Goal: Task Accomplishment & Management: Manage account settings

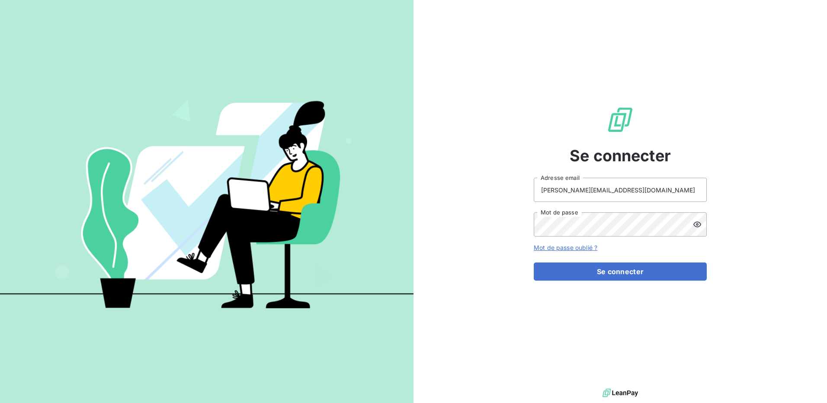
click at [619, 169] on div "Se connecter [PERSON_NAME][EMAIL_ADDRESS][DOMAIN_NAME] Adresse email Mot de pas…" at bounding box center [620, 193] width 173 height 387
click at [616, 186] on input "[PERSON_NAME][EMAIL_ADDRESS][DOMAIN_NAME]" at bounding box center [620, 190] width 173 height 24
type input "[EMAIL_ADDRESS][DOMAIN_NAME]"
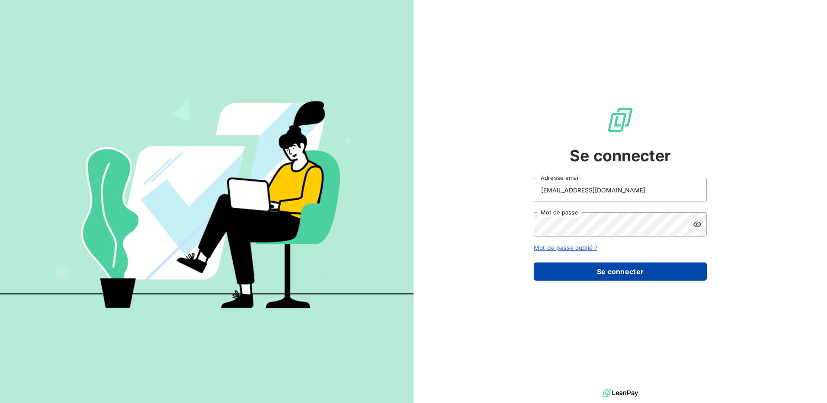
click at [581, 271] on button "Se connecter" at bounding box center [620, 272] width 173 height 18
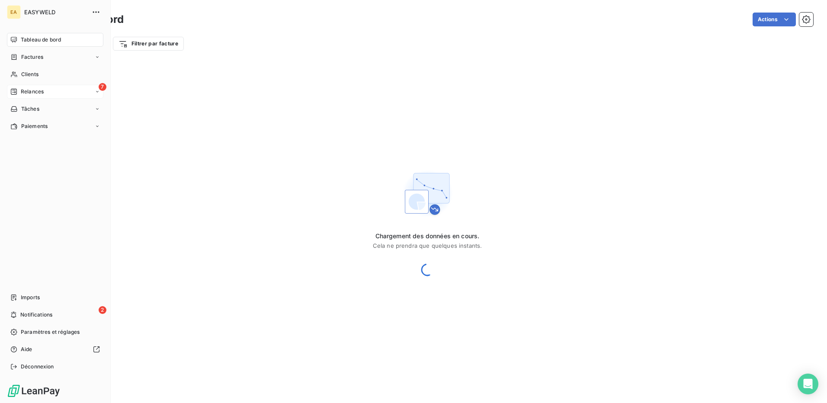
click at [22, 92] on span "Relances" at bounding box center [32, 92] width 23 height 8
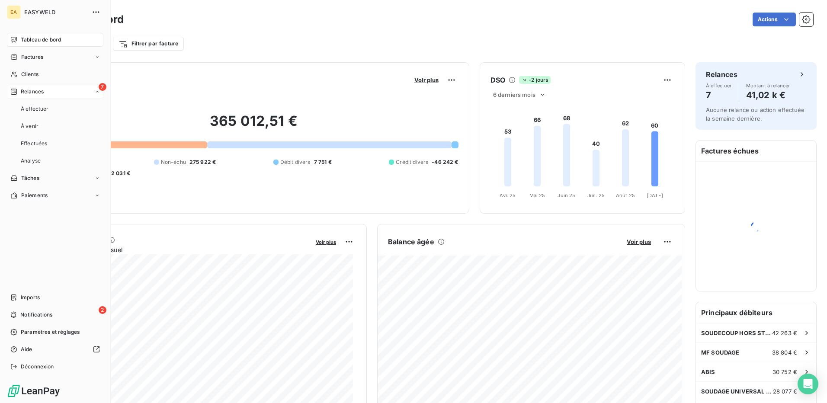
click at [28, 90] on span "Relances" at bounding box center [32, 92] width 23 height 8
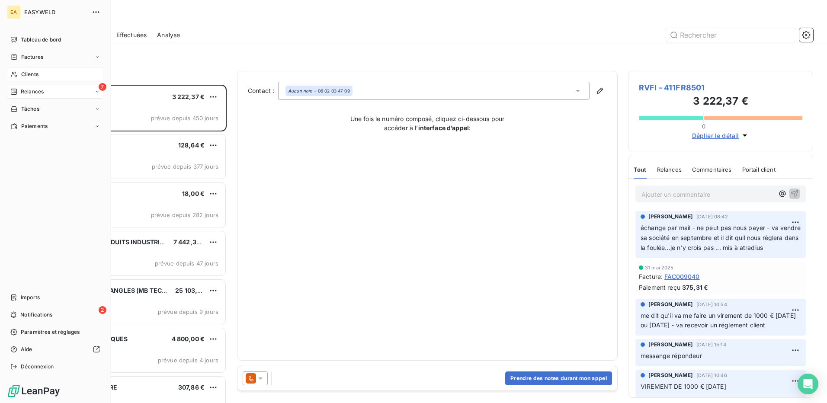
click at [13, 76] on icon at bounding box center [13, 74] width 7 height 7
click at [36, 74] on span "Clients" at bounding box center [29, 75] width 17 height 8
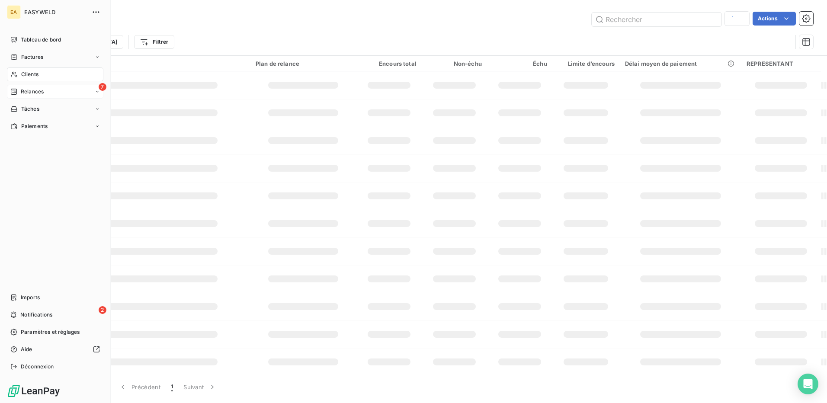
type input "50064"
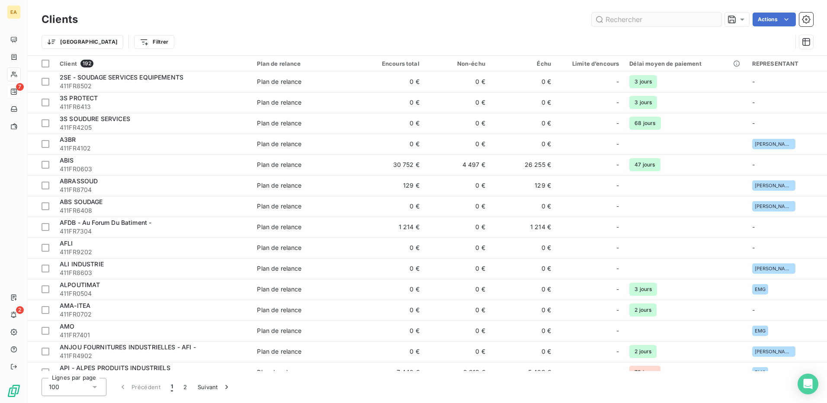
click at [627, 19] on input "text" at bounding box center [657, 20] width 130 height 14
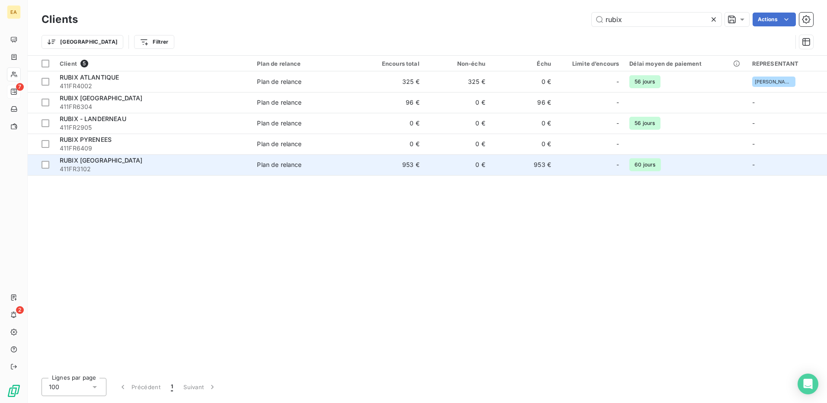
type input "rubix"
click at [273, 164] on div "Plan de relance" at bounding box center [279, 164] width 45 height 9
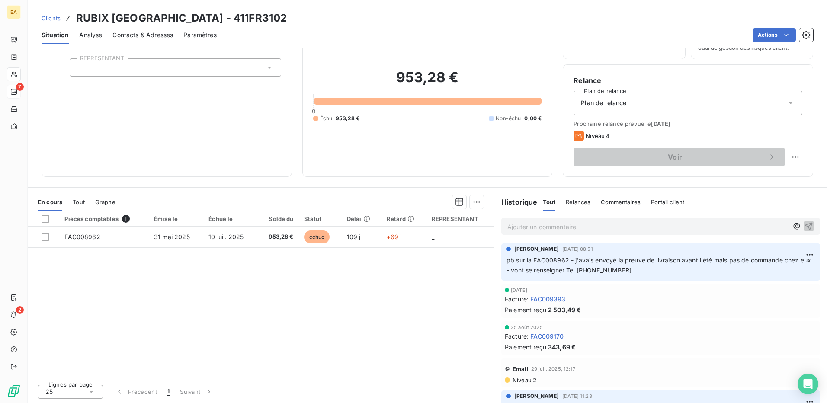
scroll to position [49, 0]
click at [563, 229] on p "Ajouter un commentaire ﻿" at bounding box center [647, 226] width 281 height 11
click at [805, 221] on icon "button" at bounding box center [809, 225] width 9 height 9
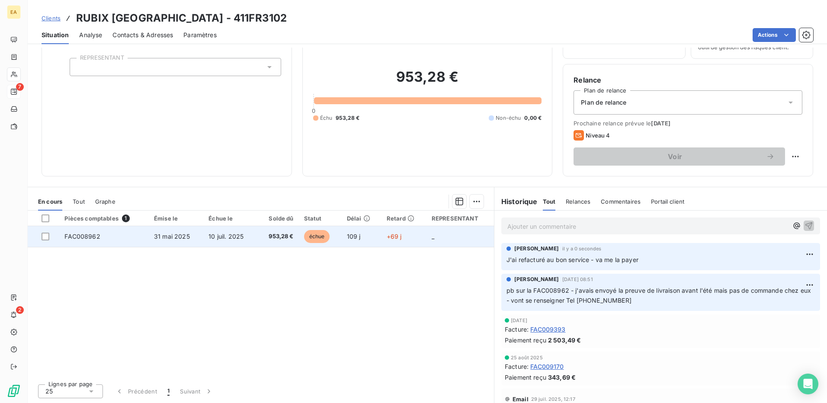
click at [382, 234] on td "+69 j" at bounding box center [404, 236] width 45 height 21
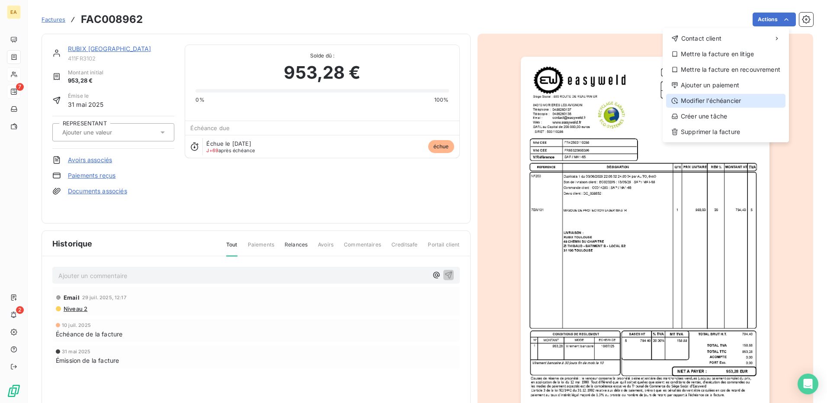
click at [707, 97] on div "Modifier l’échéancier" at bounding box center [725, 101] width 119 height 14
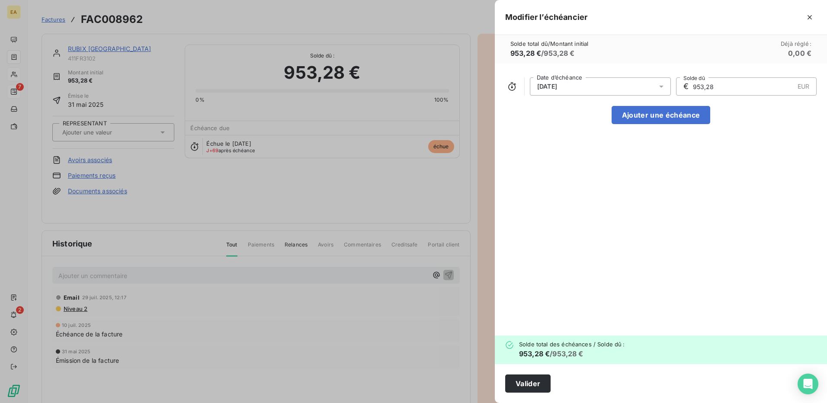
click at [606, 83] on div "[DATE]" at bounding box center [600, 86] width 141 height 18
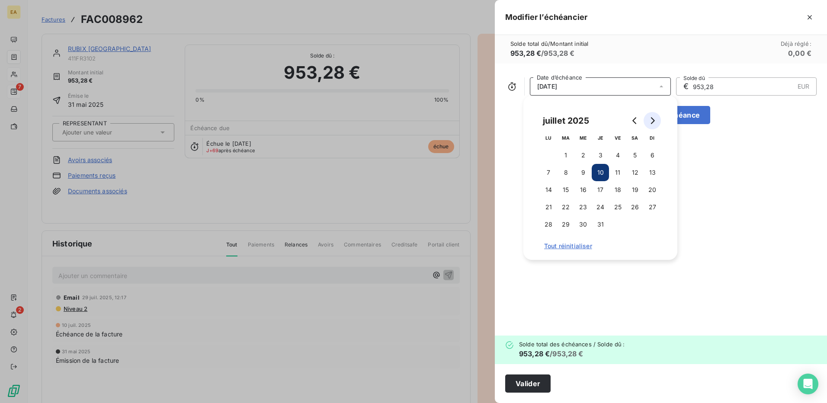
click at [654, 122] on icon "Go to next month" at bounding box center [653, 120] width 4 height 7
click at [562, 224] on button "30" at bounding box center [565, 224] width 17 height 17
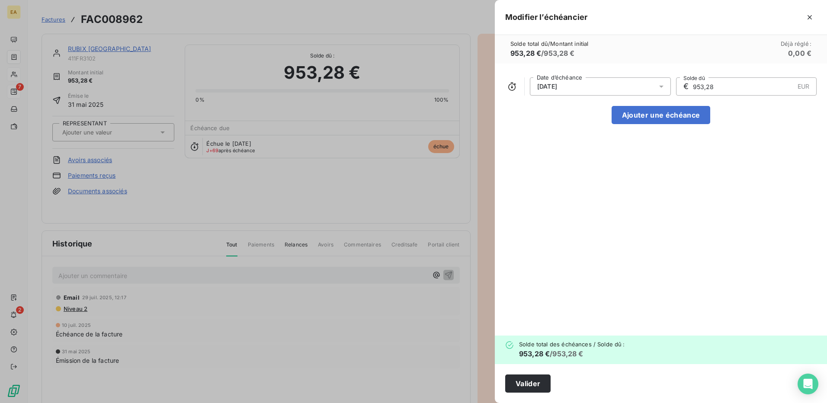
click at [751, 156] on div "[DATE] Date d’échéance € 953,28 EUR Solde dû Ajouter une échéance" at bounding box center [661, 200] width 332 height 272
click at [526, 378] on button "Valider" at bounding box center [527, 384] width 45 height 18
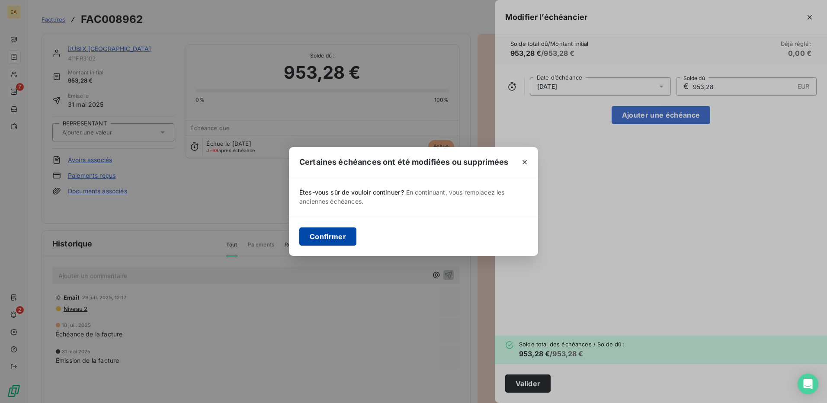
click at [324, 234] on button "Confirmer" at bounding box center [327, 237] width 57 height 18
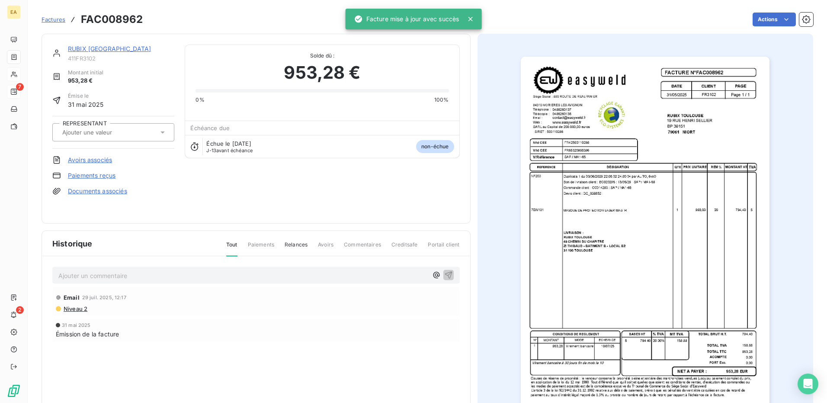
click at [57, 21] on span "Factures" at bounding box center [54, 19] width 24 height 7
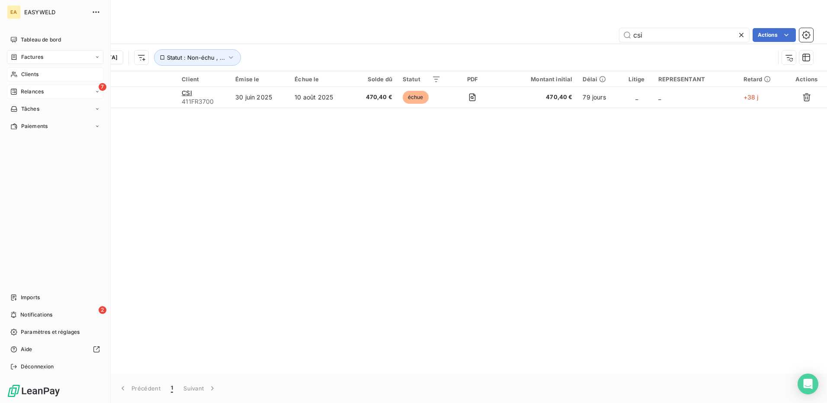
click at [34, 67] on nav "Tableau de bord Factures Clients 7 Relances Tâches Paiements" at bounding box center [55, 83] width 96 height 100
click at [34, 69] on div "Clients" at bounding box center [55, 74] width 96 height 14
